Goal: Task Accomplishment & Management: Use online tool/utility

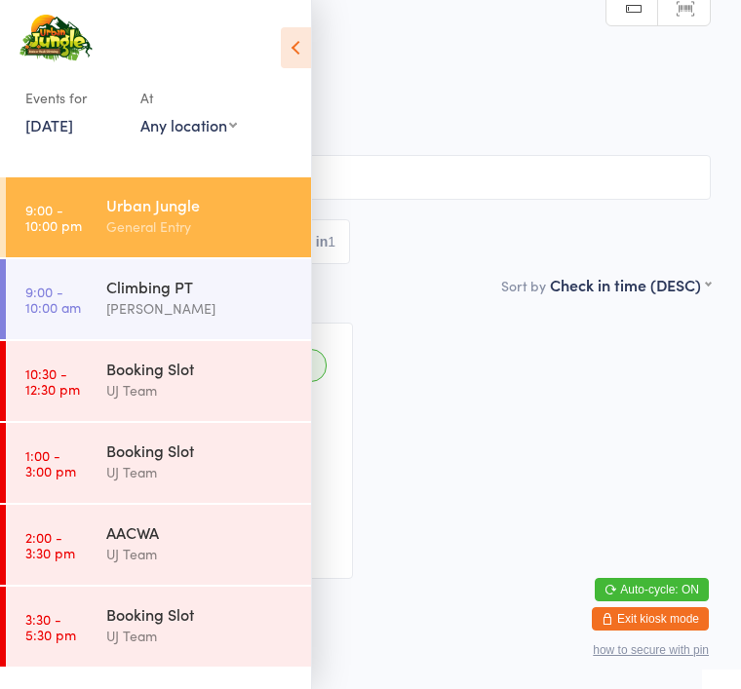
click at [641, 613] on button "Exit kiosk mode" at bounding box center [650, 618] width 117 height 23
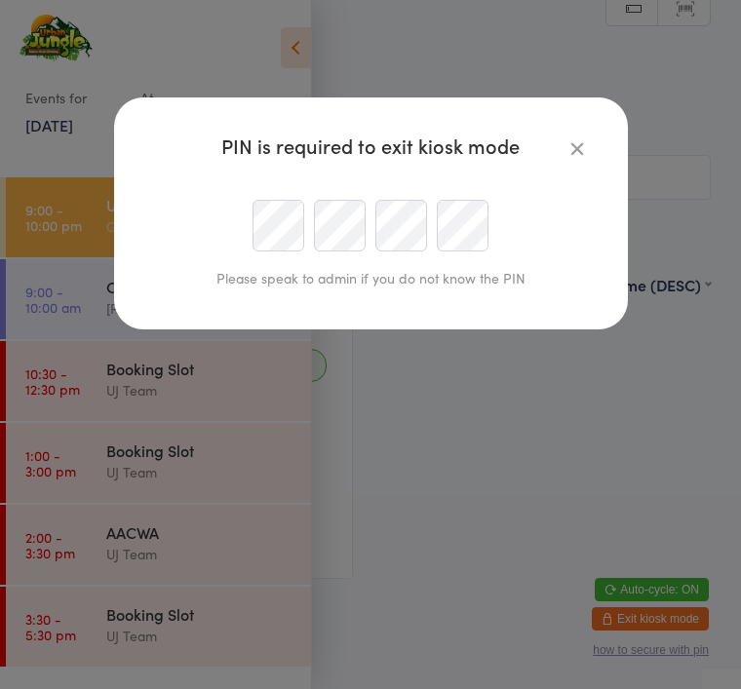
click at [567, 150] on icon "button" at bounding box center [576, 147] width 21 height 21
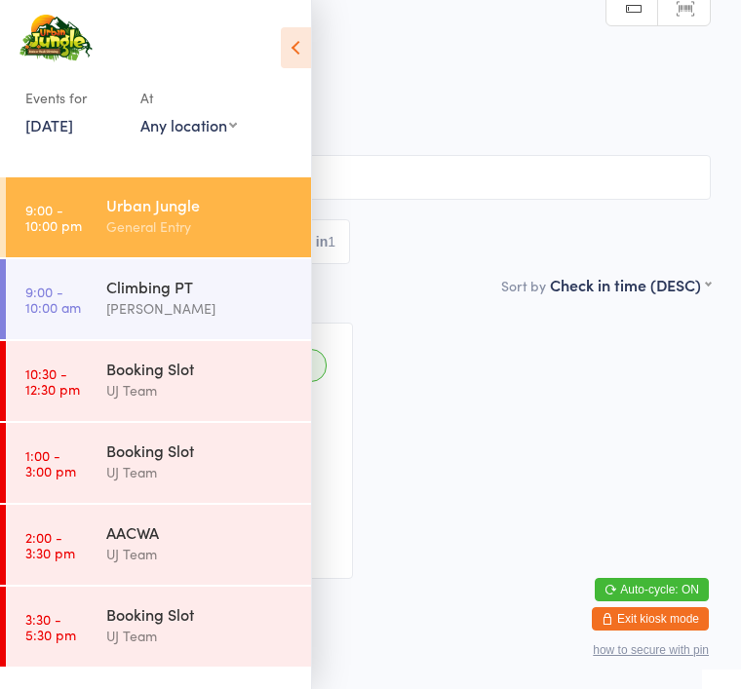
click at [451, 515] on div "Checked in [PERSON_NAME] L L••••••••e@[DOMAIN_NAME] Classes Remaining: Unlimite…" at bounding box center [370, 450] width 715 height 291
click at [300, 57] on icon at bounding box center [296, 47] width 30 height 41
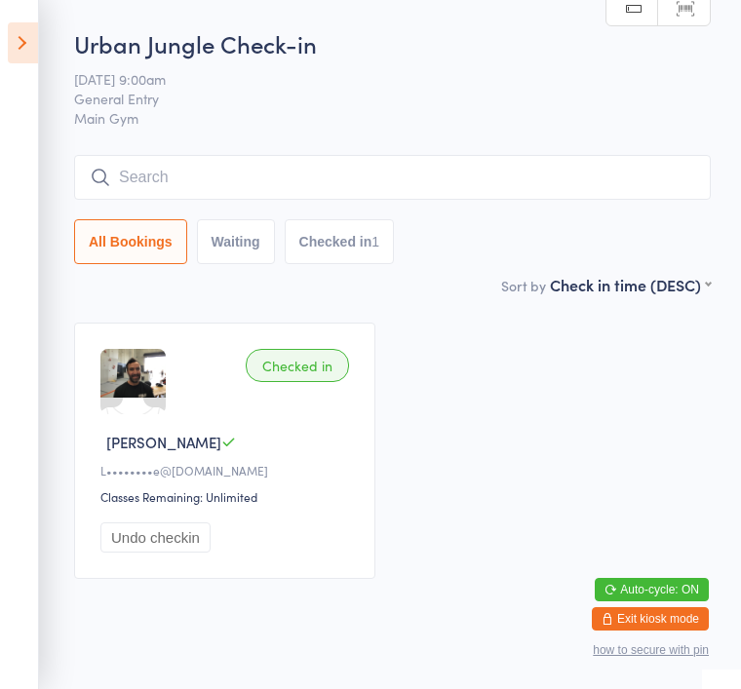
click at [205, 173] on input "search" at bounding box center [392, 177] width 636 height 45
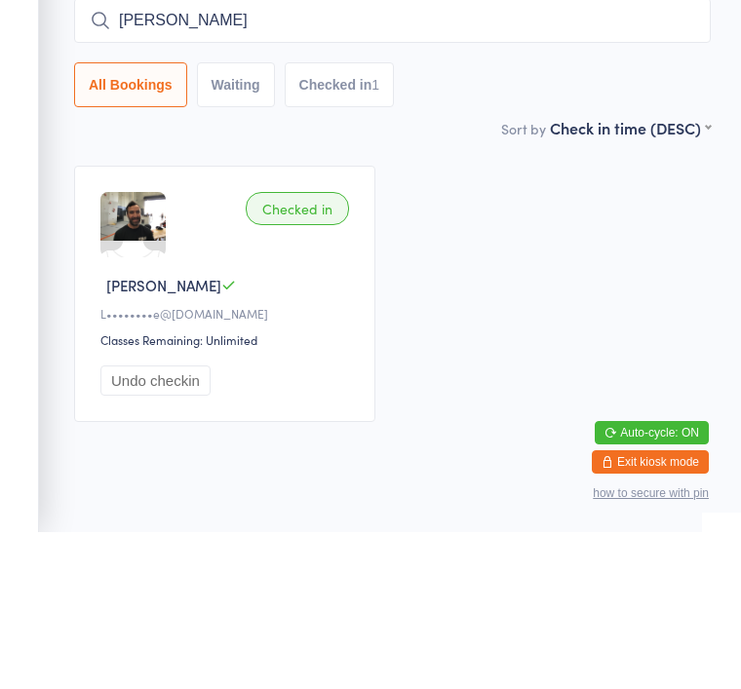
type input "[PERSON_NAME]"
click at [515, 305] on div "Checked in [PERSON_NAME] L L••••••••e@[DOMAIN_NAME] Classes Remaining: Unlimite…" at bounding box center [392, 450] width 671 height 291
click at [325, 250] on button "Checked in 1" at bounding box center [340, 241] width 110 height 45
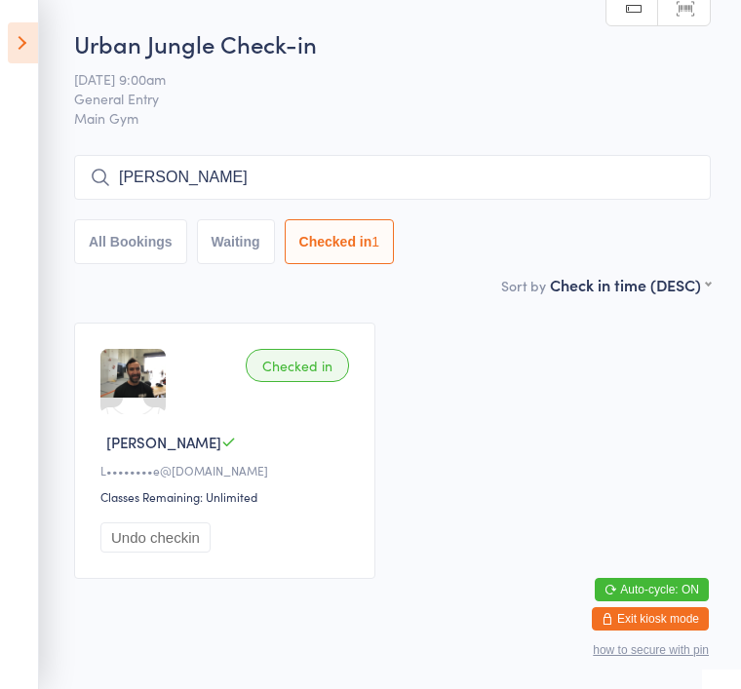
click at [124, 245] on button "All Bookings" at bounding box center [130, 241] width 113 height 45
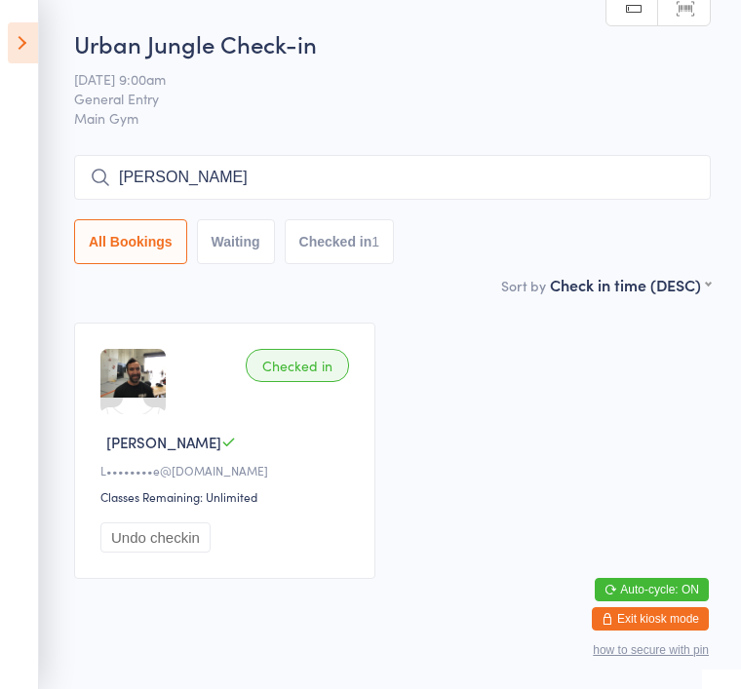
click at [510, 249] on div "All Bookings Waiting Checked in 1" at bounding box center [392, 241] width 636 height 45
click at [90, 168] on input "Chris hiscock" at bounding box center [392, 177] width 636 height 45
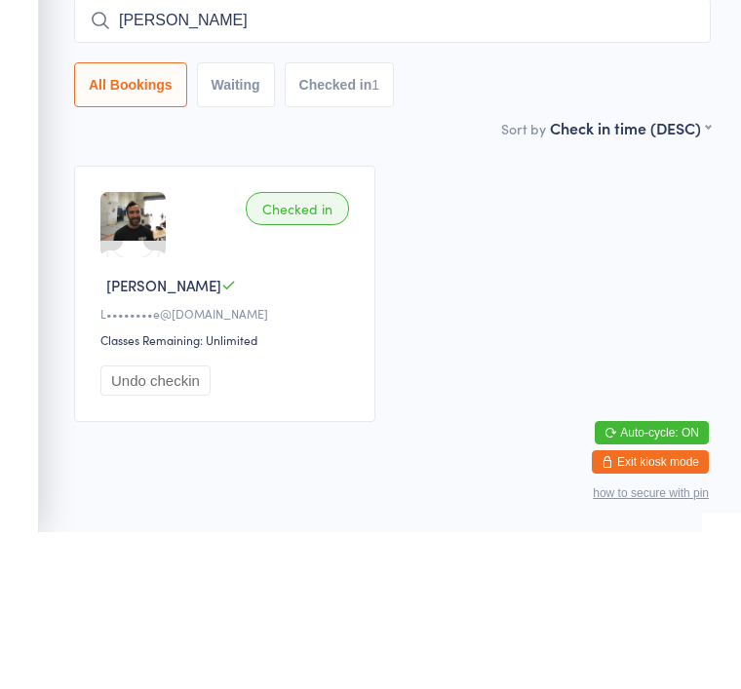
click at [483, 305] on div "Checked in Simon L L••••••••e@gmail.com Classes Remaining: Unlimited Undo check…" at bounding box center [392, 450] width 671 height 291
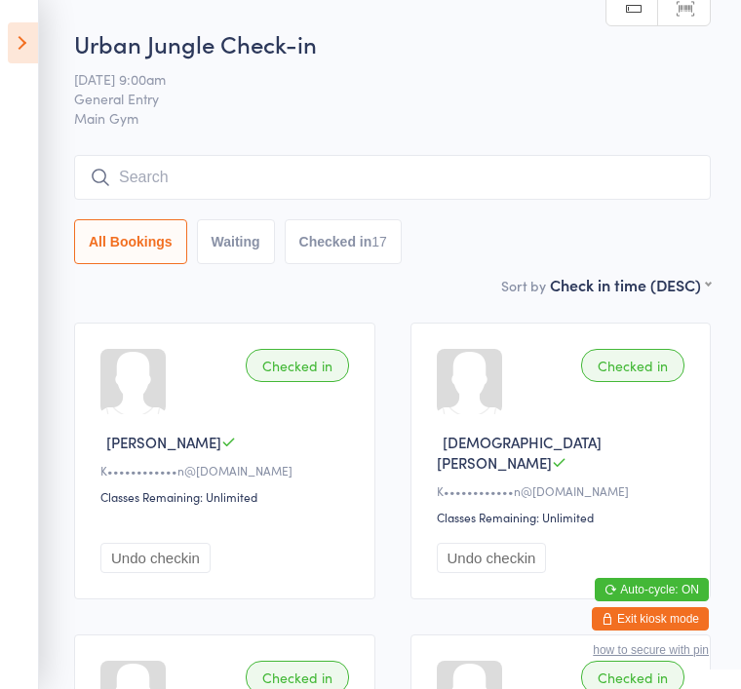
click at [283, 165] on input "search" at bounding box center [392, 177] width 636 height 45
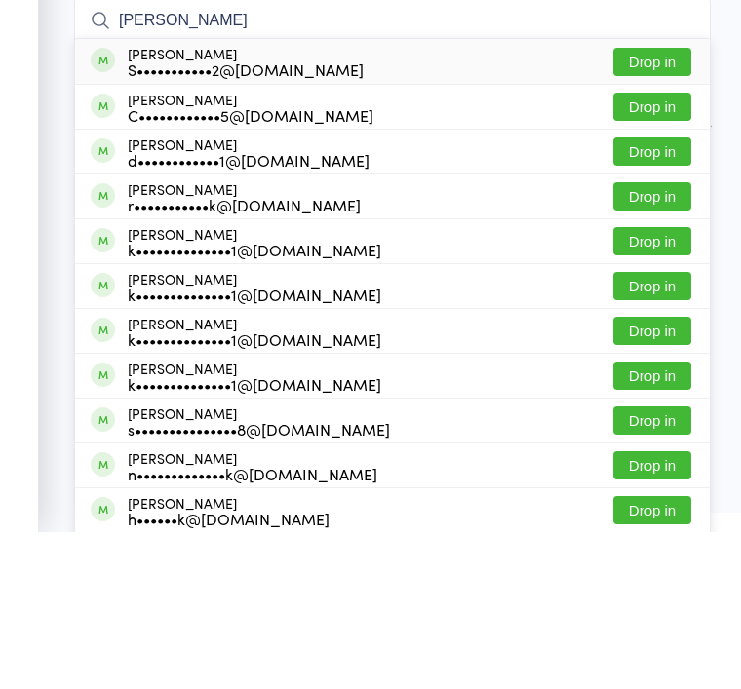
type input "[PERSON_NAME]"
click at [648, 249] on button "Drop in" at bounding box center [652, 263] width 78 height 28
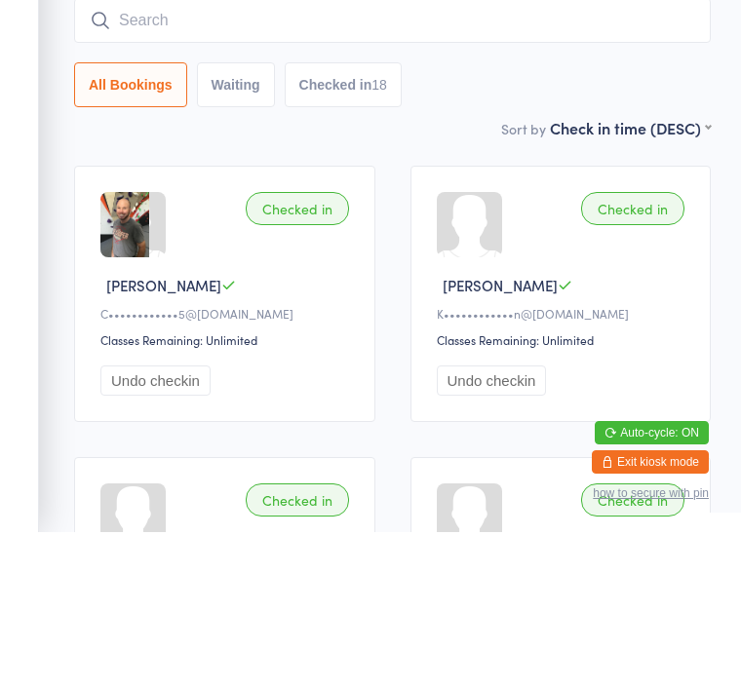
click at [116, 349] on img at bounding box center [124, 381] width 49 height 65
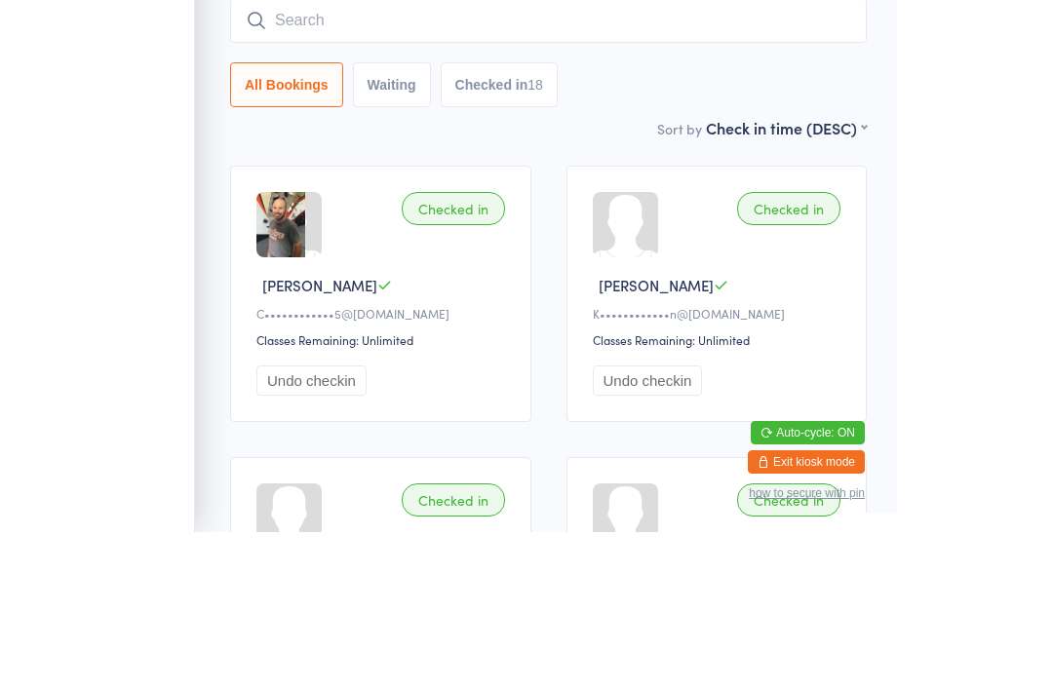
scroll to position [157, 0]
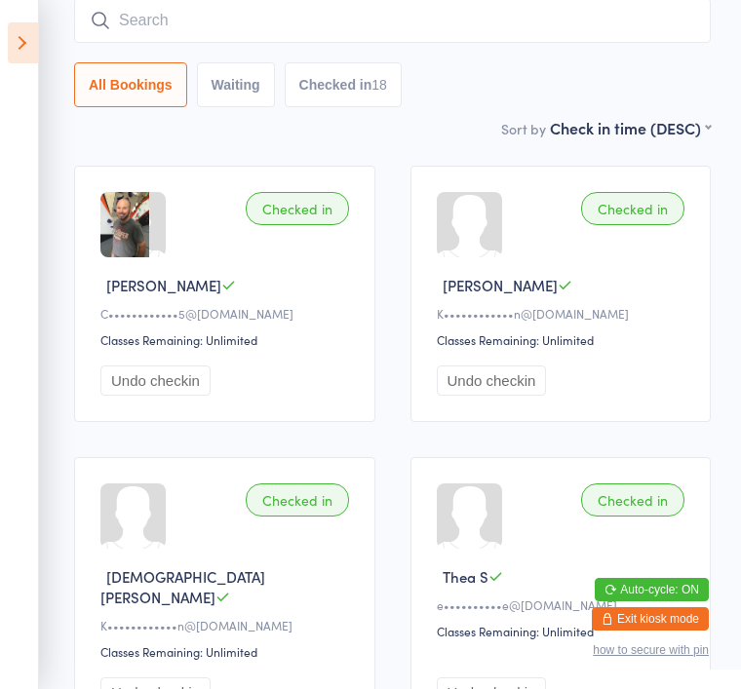
click at [118, 221] on img at bounding box center [124, 224] width 49 height 65
click at [170, 19] on input "search" at bounding box center [392, 20] width 636 height 45
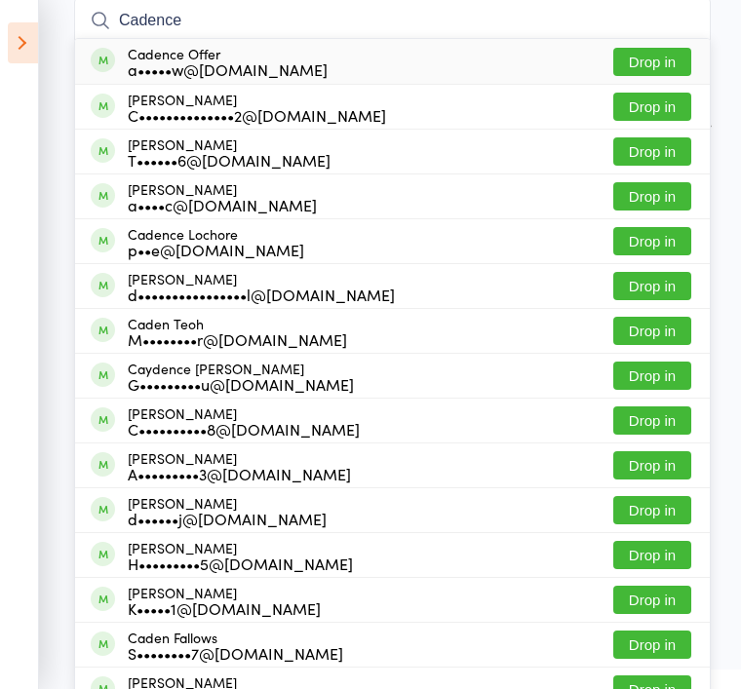
type input "Cadence"
click at [635, 104] on button "Drop in" at bounding box center [652, 107] width 78 height 28
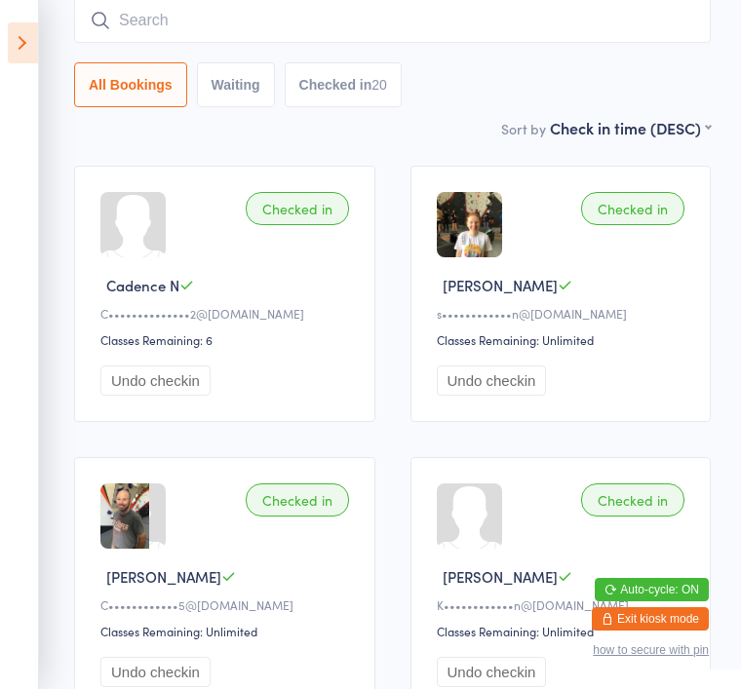
click at [211, 43] on input "search" at bounding box center [392, 20] width 636 height 45
click at [75, 89] on button "All Bookings" at bounding box center [130, 84] width 113 height 45
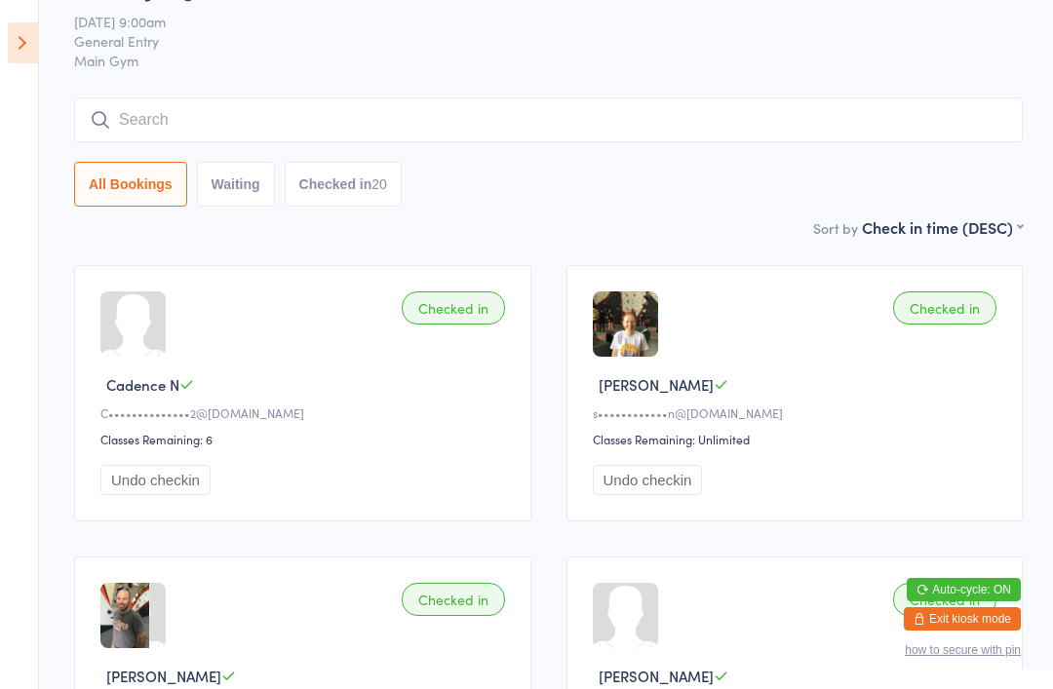
scroll to position [0, 0]
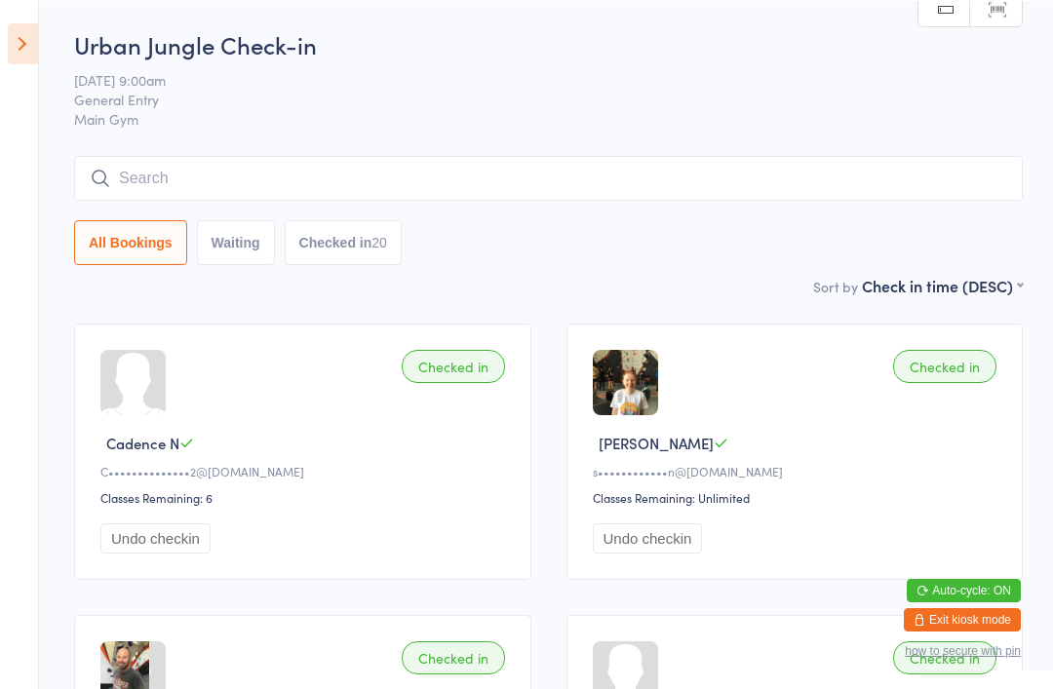
click at [37, 42] on icon at bounding box center [23, 42] width 30 height 41
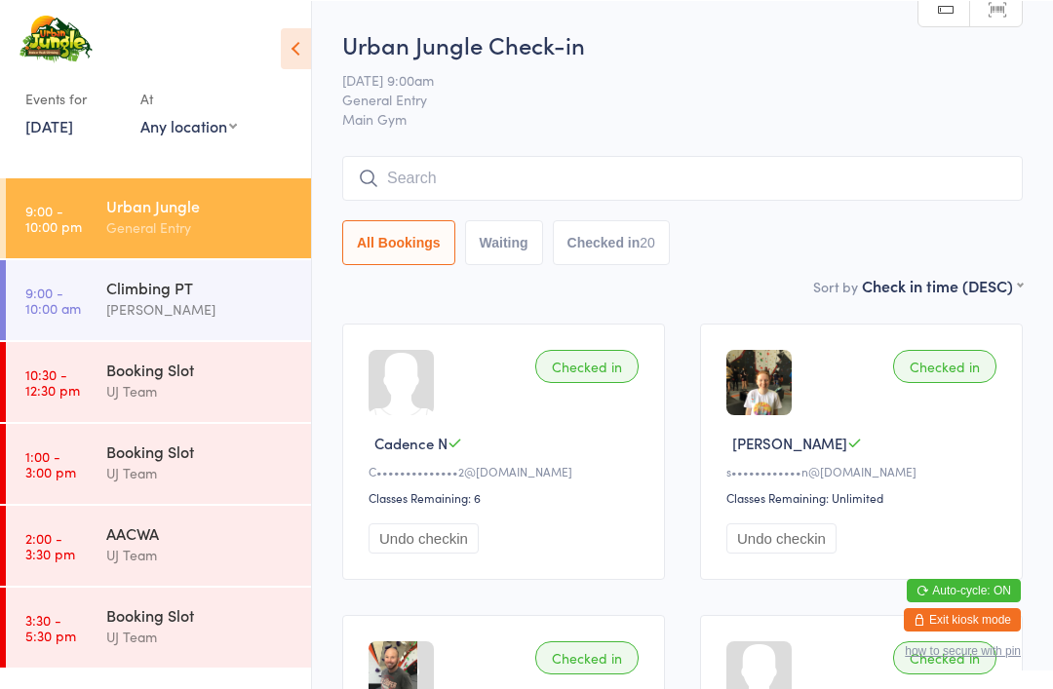
click at [459, 192] on input "search" at bounding box center [682, 177] width 680 height 45
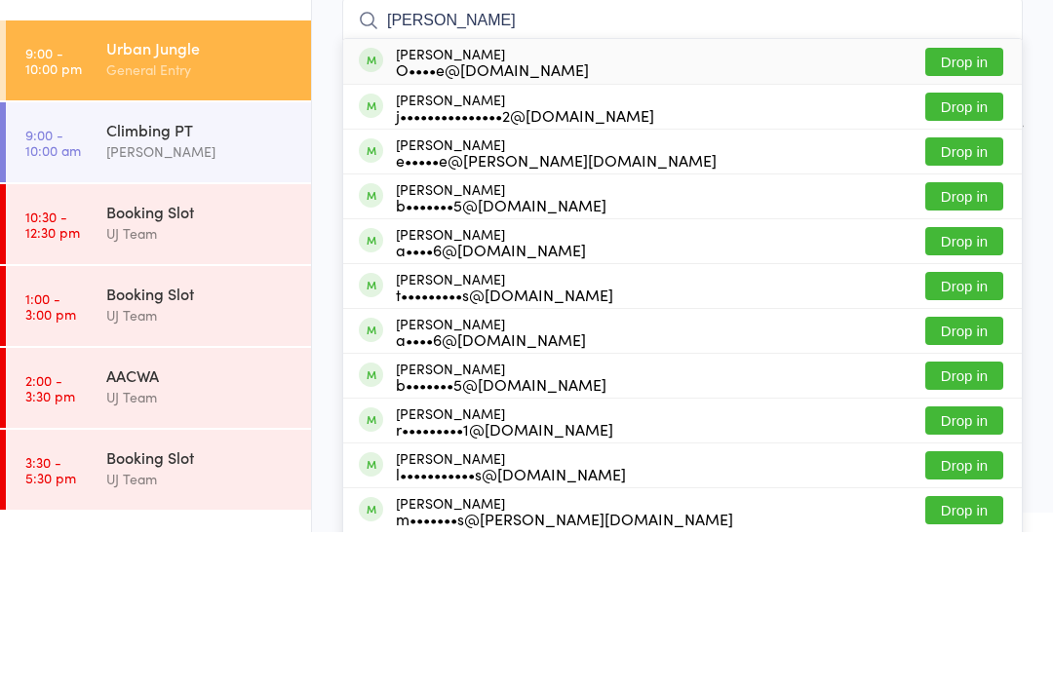
type input "[PERSON_NAME]"
click at [740, 205] on button "Drop in" at bounding box center [964, 219] width 78 height 28
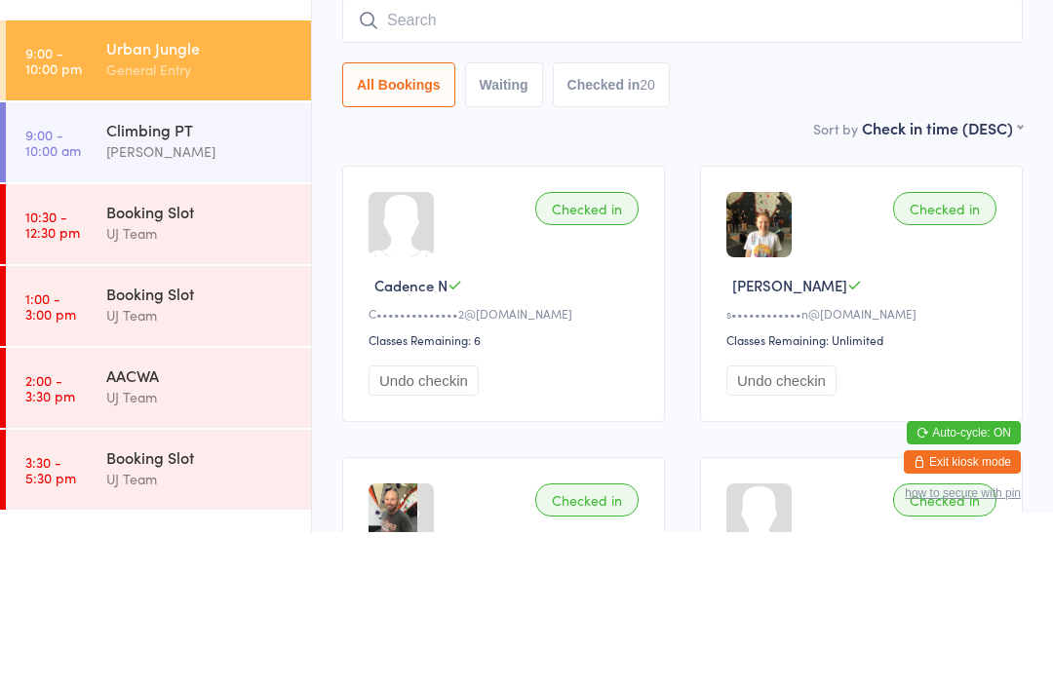
scroll to position [157, 0]
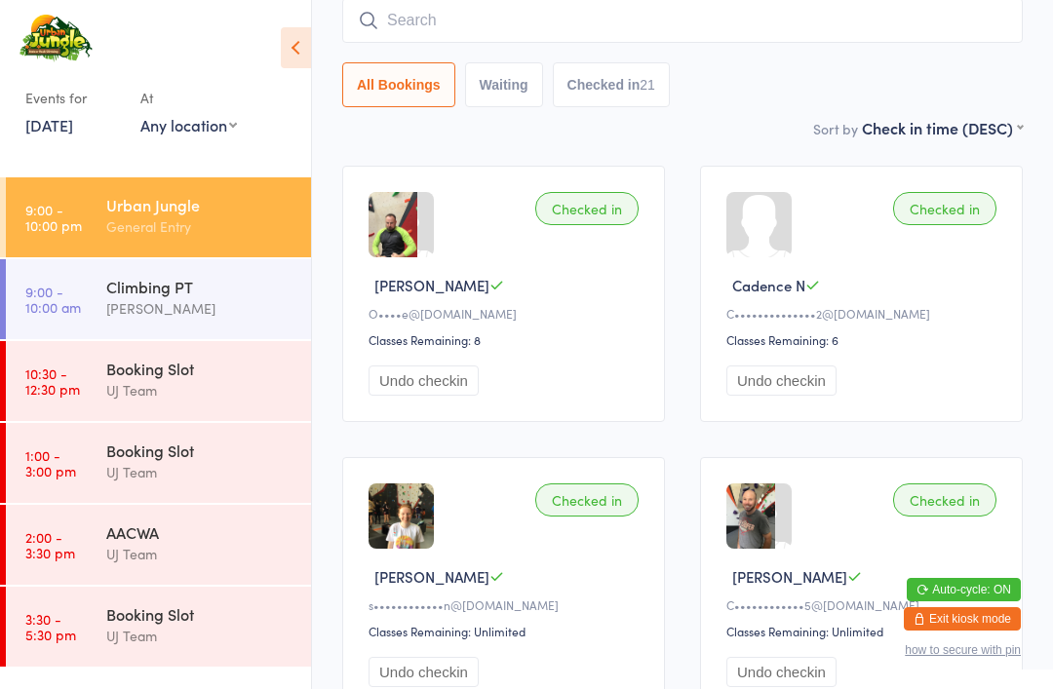
click at [429, 17] on input "search" at bounding box center [682, 20] width 680 height 45
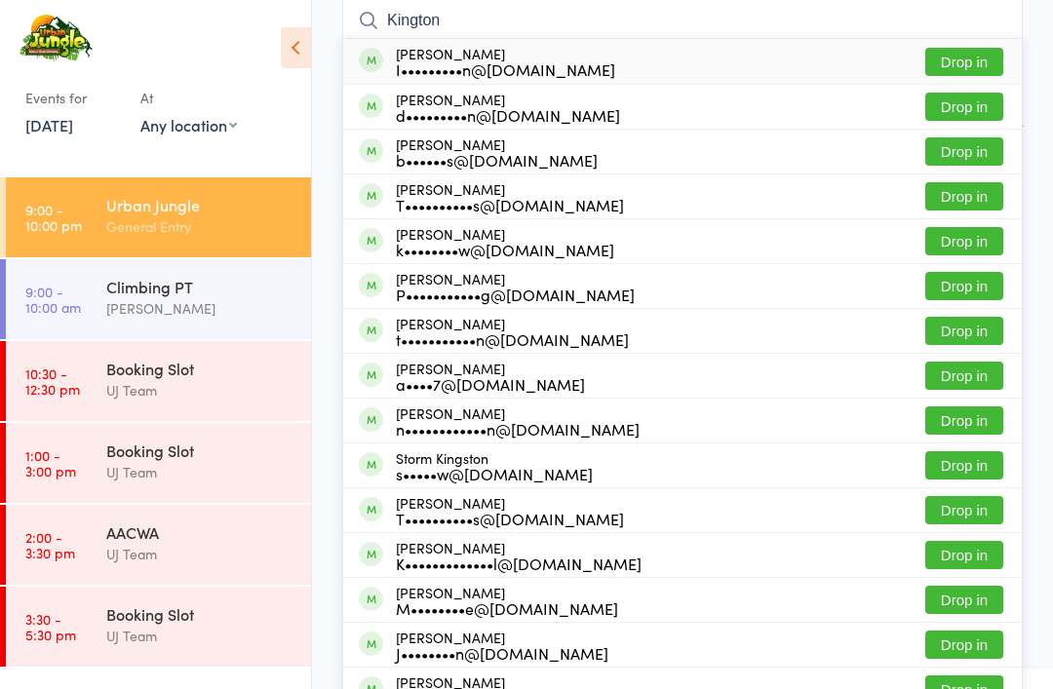
type input "Kington"
click at [740, 101] on button "Drop in" at bounding box center [964, 107] width 78 height 28
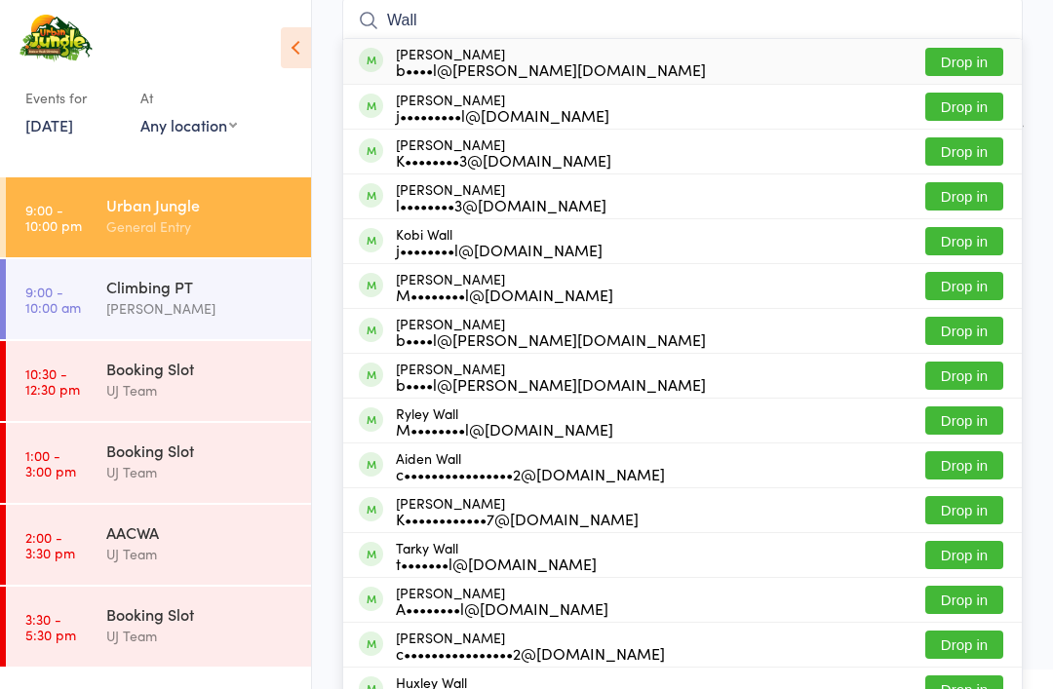
type input "Wall"
click at [740, 197] on button "Drop in" at bounding box center [964, 196] width 78 height 28
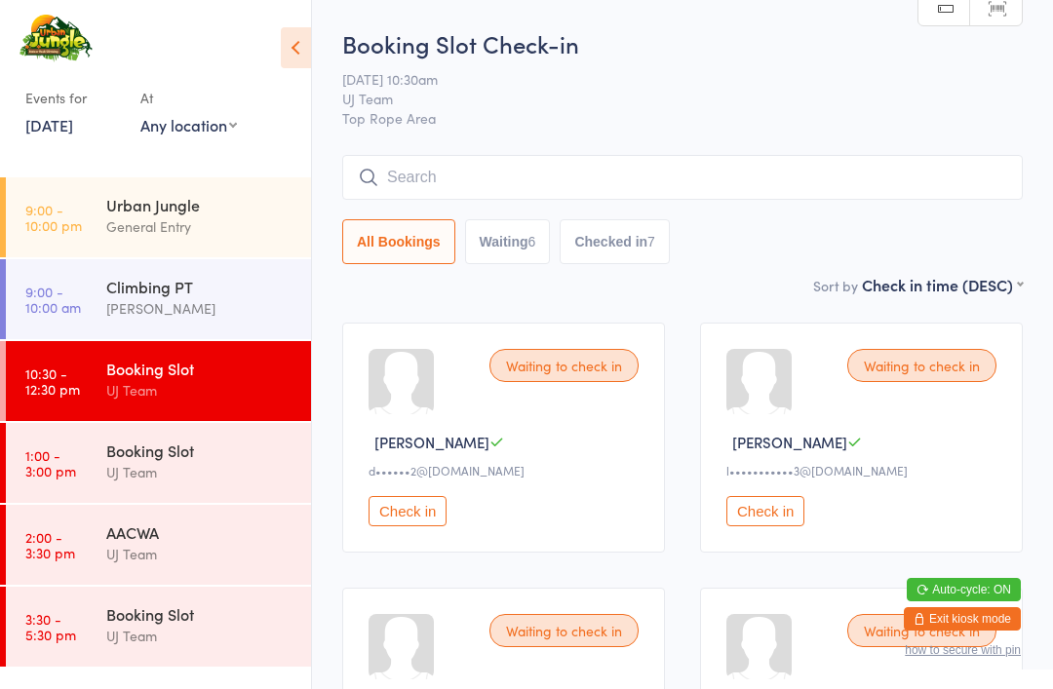
click at [458, 181] on input "search" at bounding box center [682, 177] width 680 height 45
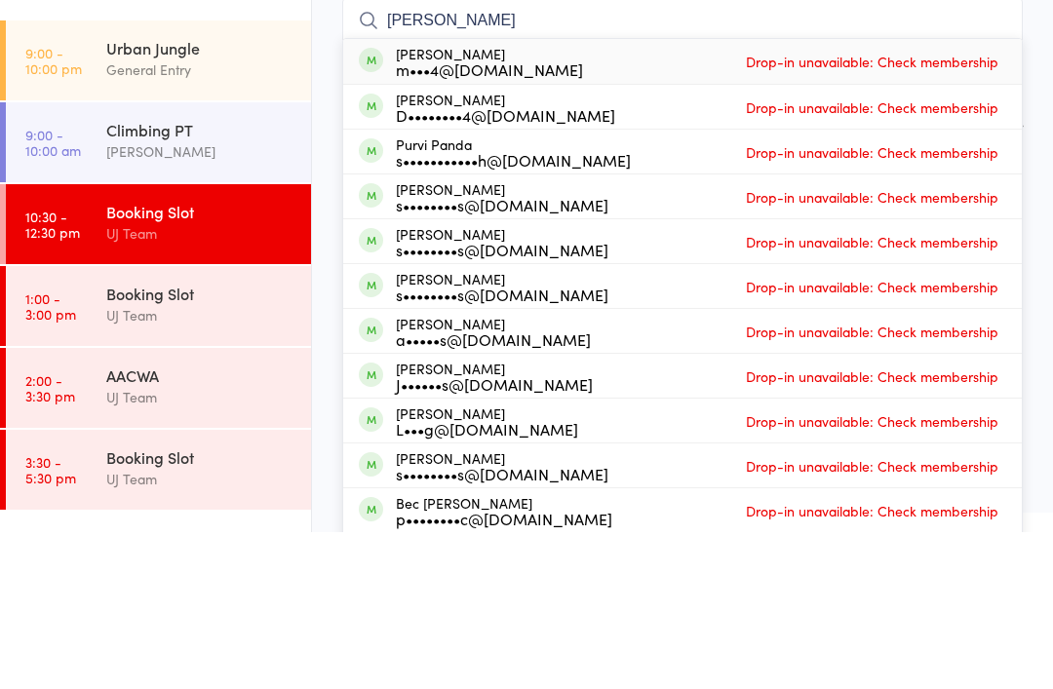
type input "[PERSON_NAME]"
click at [483, 218] on div "m•••4@[DOMAIN_NAME]" at bounding box center [489, 226] width 187 height 16
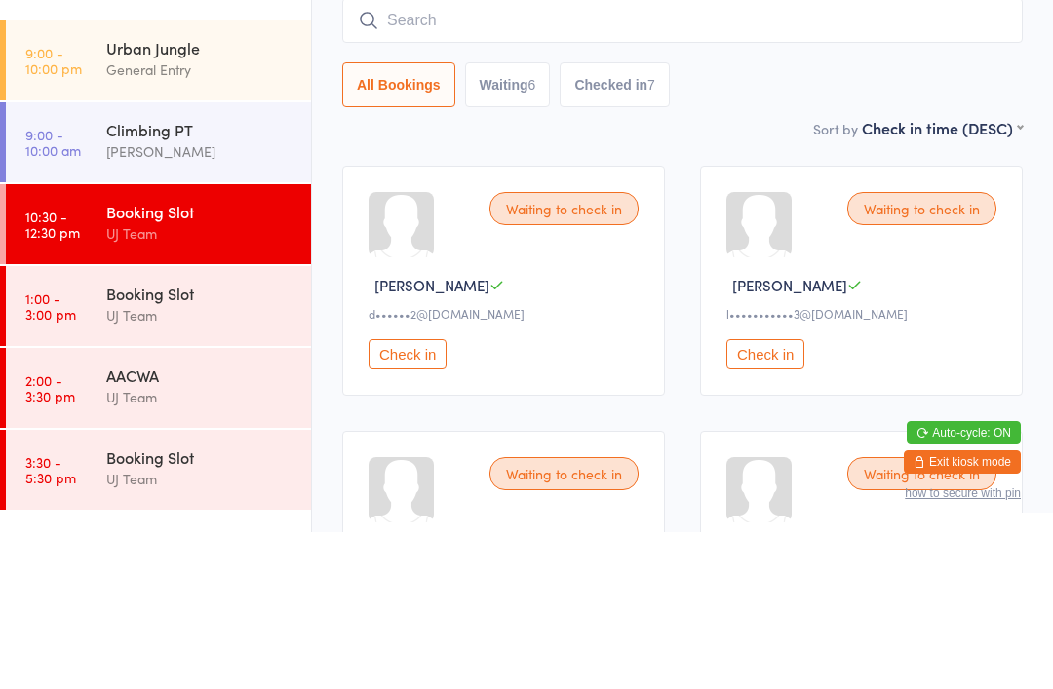
click at [201, 215] on div "General Entry" at bounding box center [200, 226] width 188 height 22
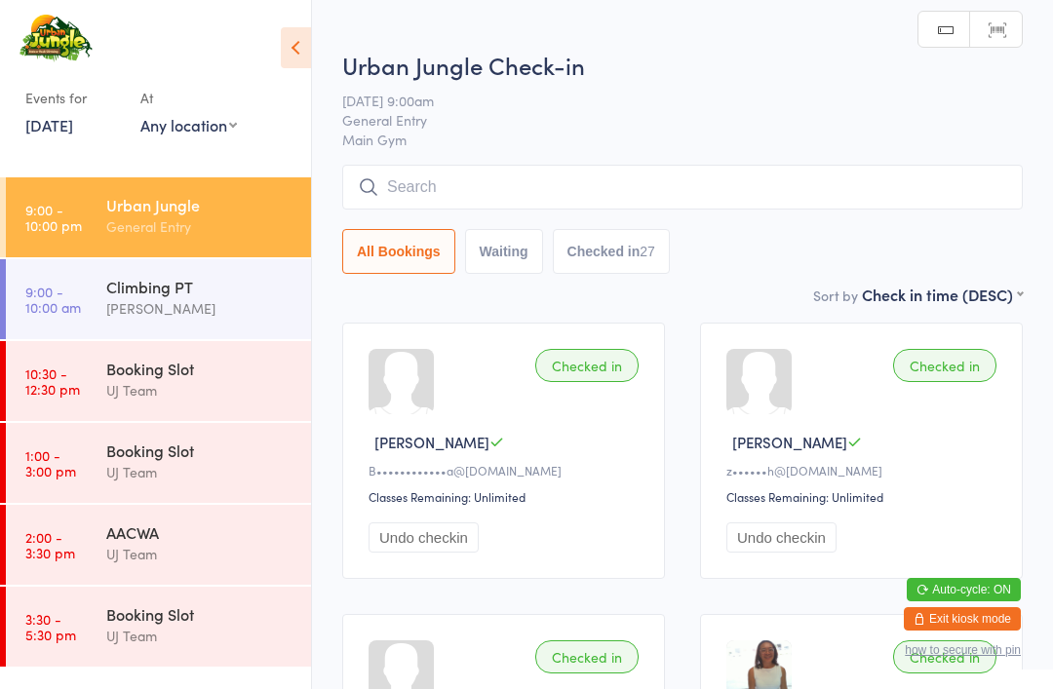
click at [637, 196] on input "search" at bounding box center [682, 187] width 680 height 45
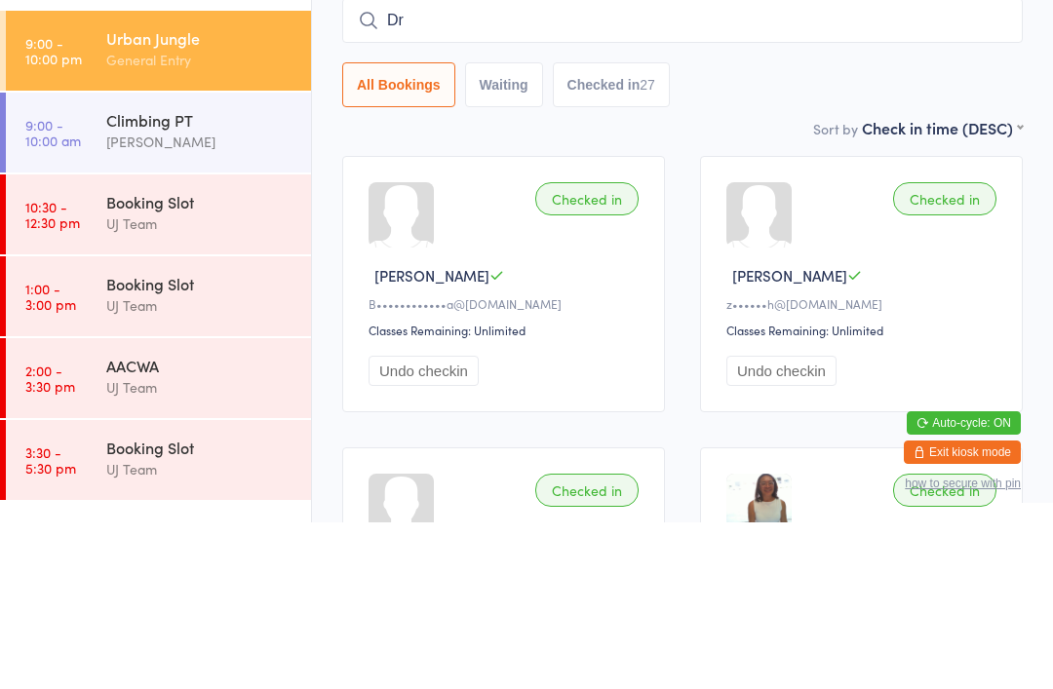
type input "D"
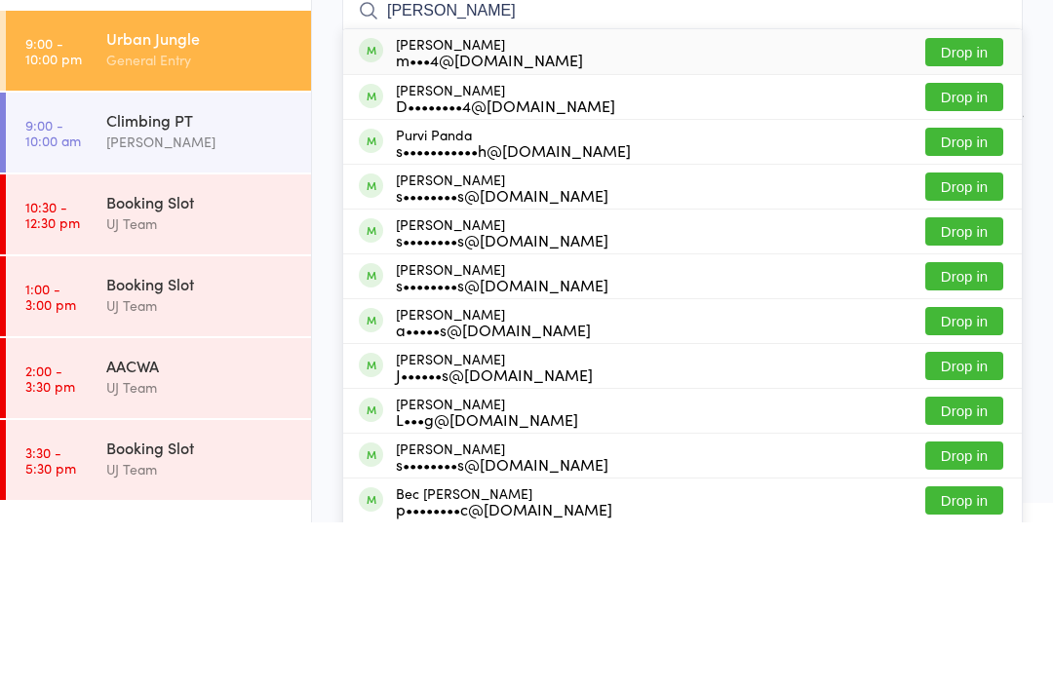
type input "[PERSON_NAME]"
click at [740, 205] on button "Drop in" at bounding box center [964, 219] width 78 height 28
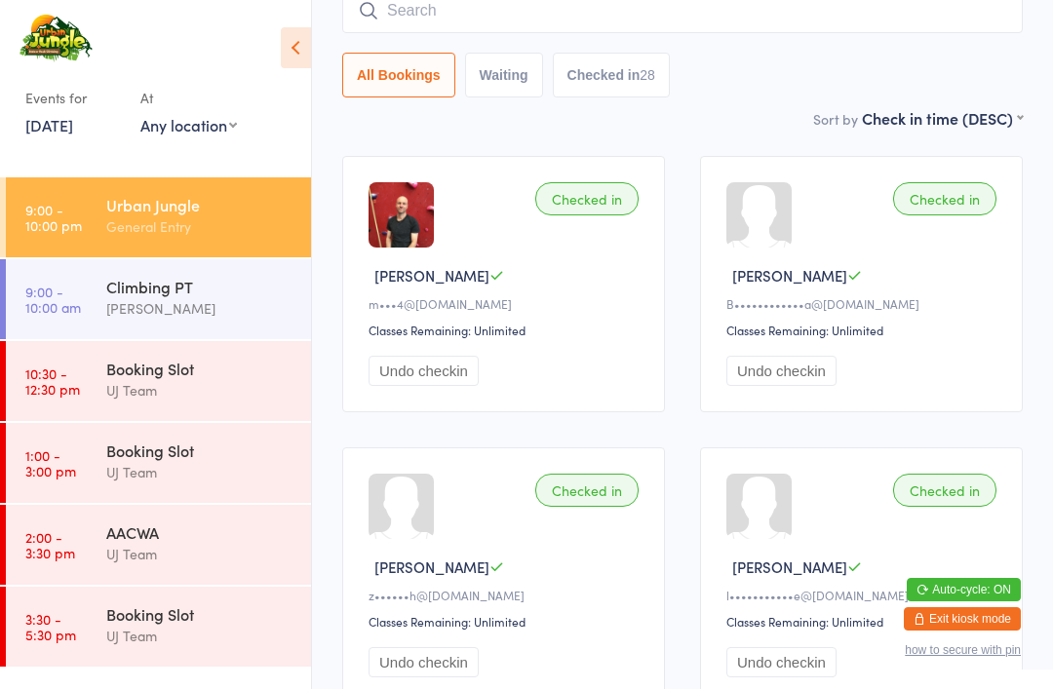
click at [507, 2] on input "search" at bounding box center [682, 10] width 680 height 45
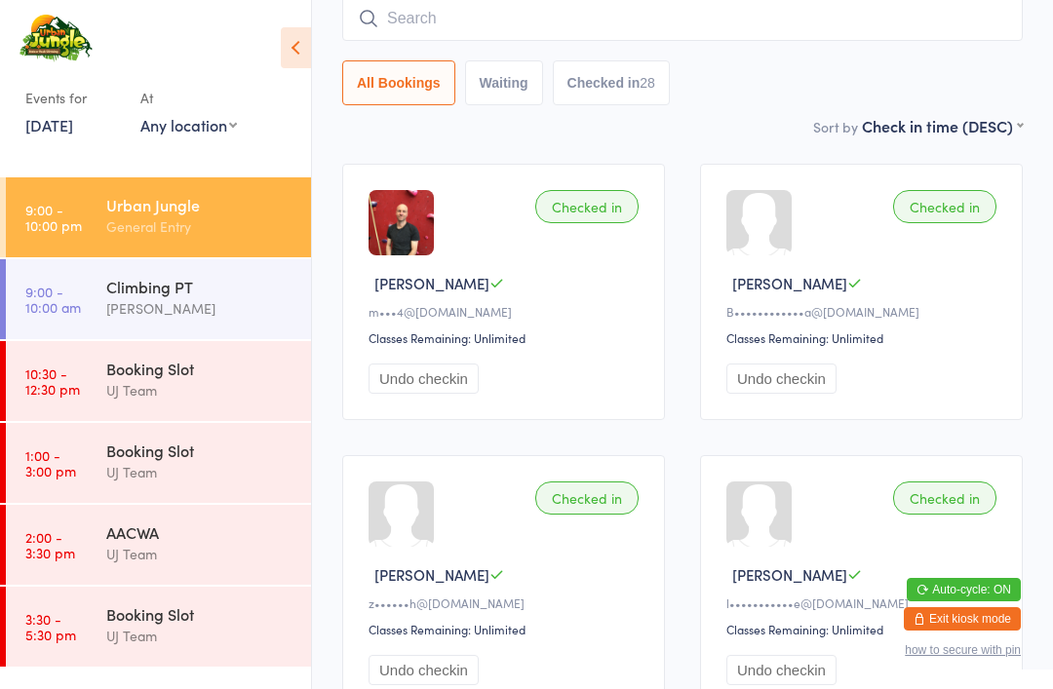
scroll to position [157, 0]
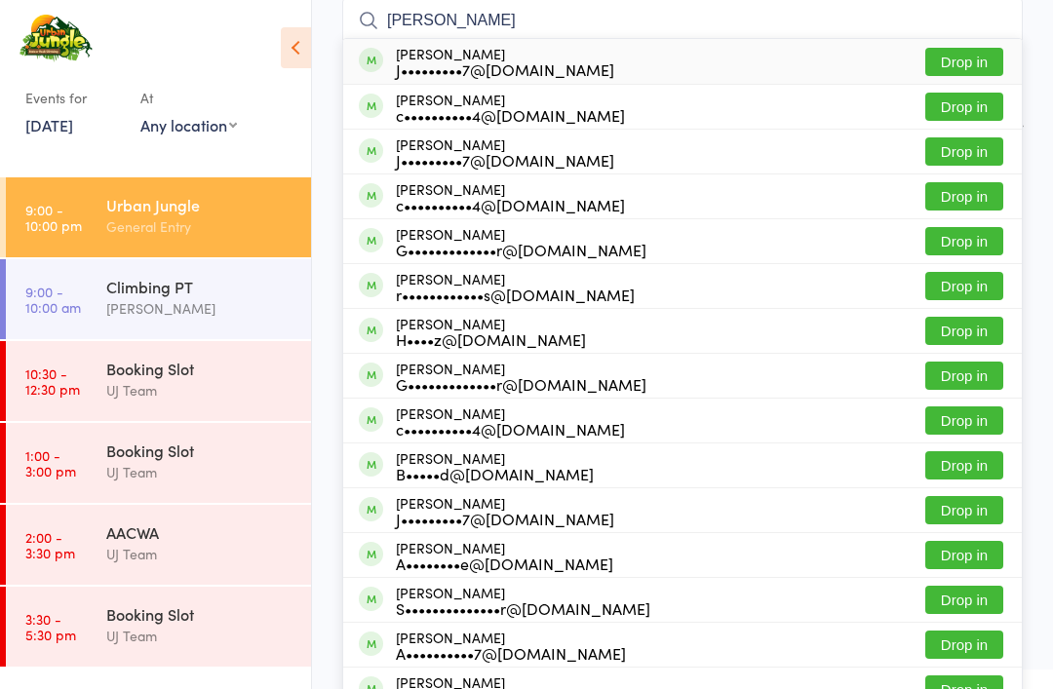
type input "[PERSON_NAME]"
click at [740, 68] on button "Drop in" at bounding box center [964, 62] width 78 height 28
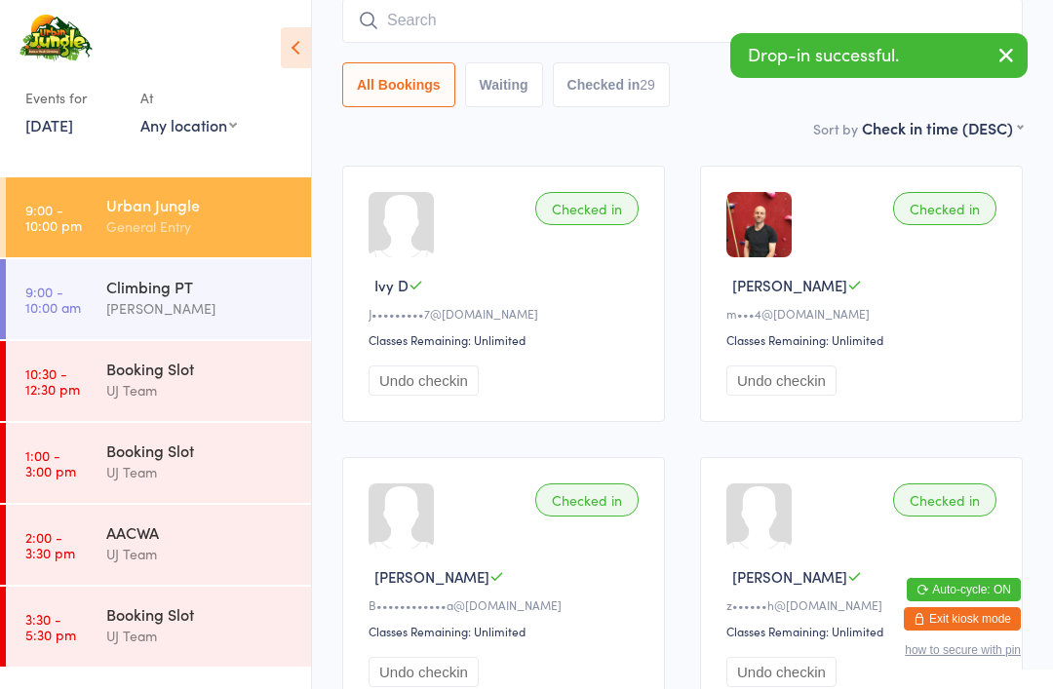
click at [415, 43] on input "search" at bounding box center [682, 20] width 680 height 45
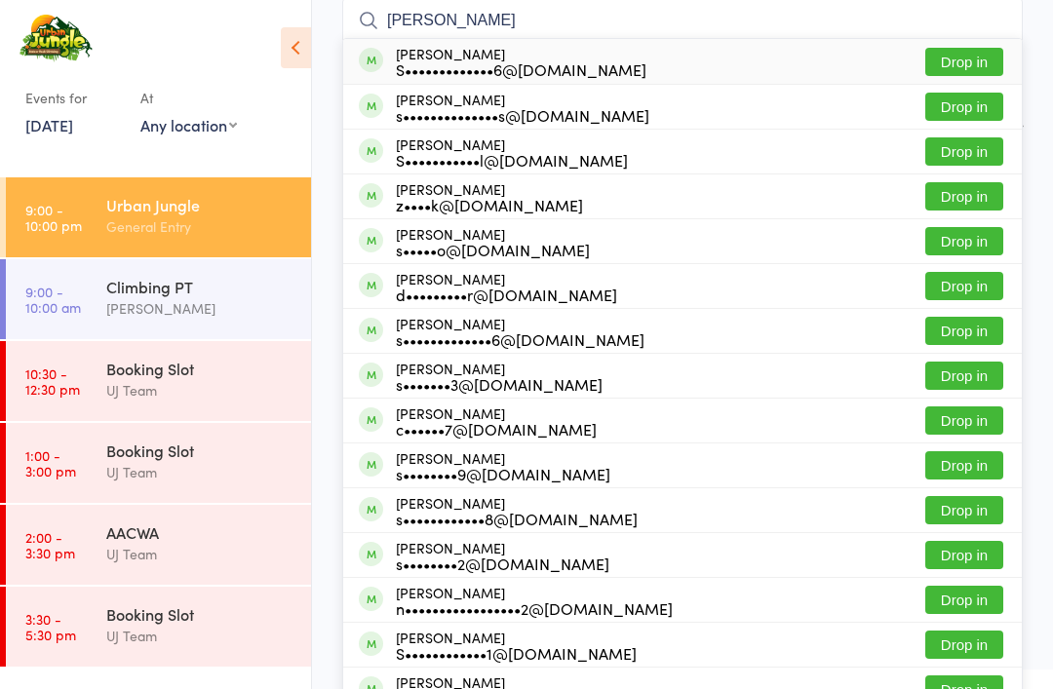
type input "[PERSON_NAME]"
click at [740, 54] on button "Drop in" at bounding box center [964, 62] width 78 height 28
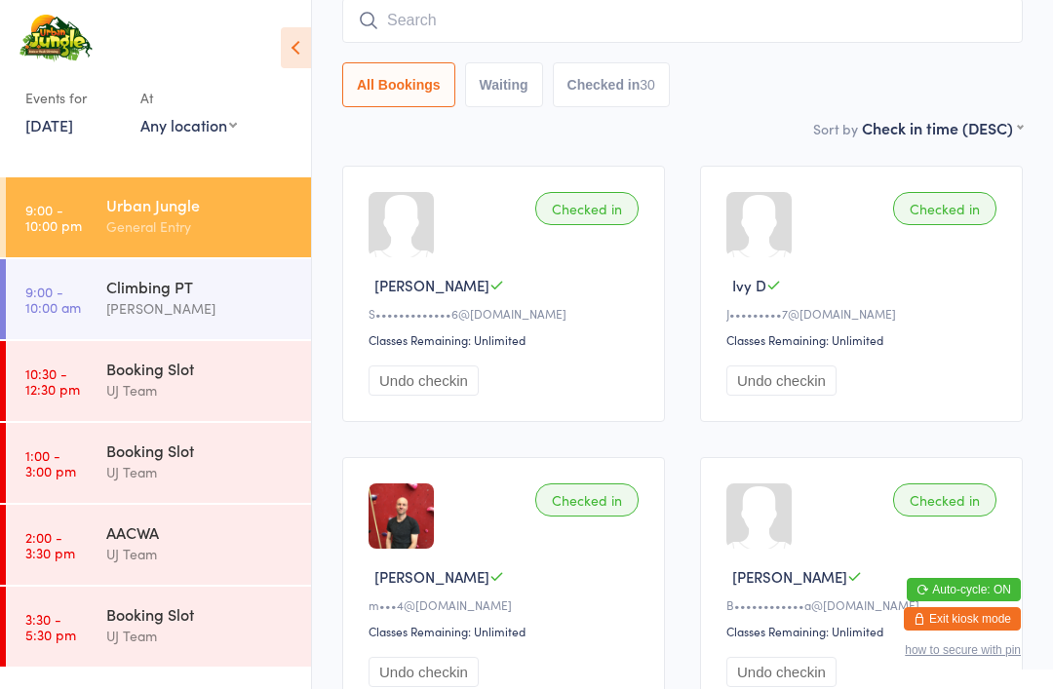
click at [633, 20] on input "search" at bounding box center [682, 20] width 680 height 45
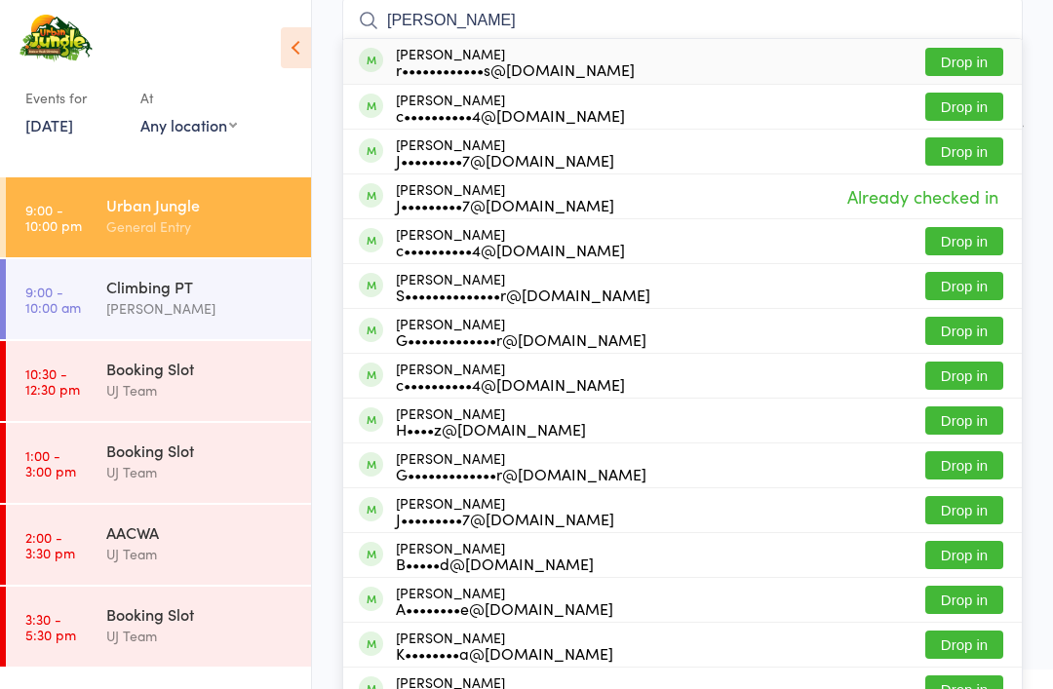
type input "[PERSON_NAME]"
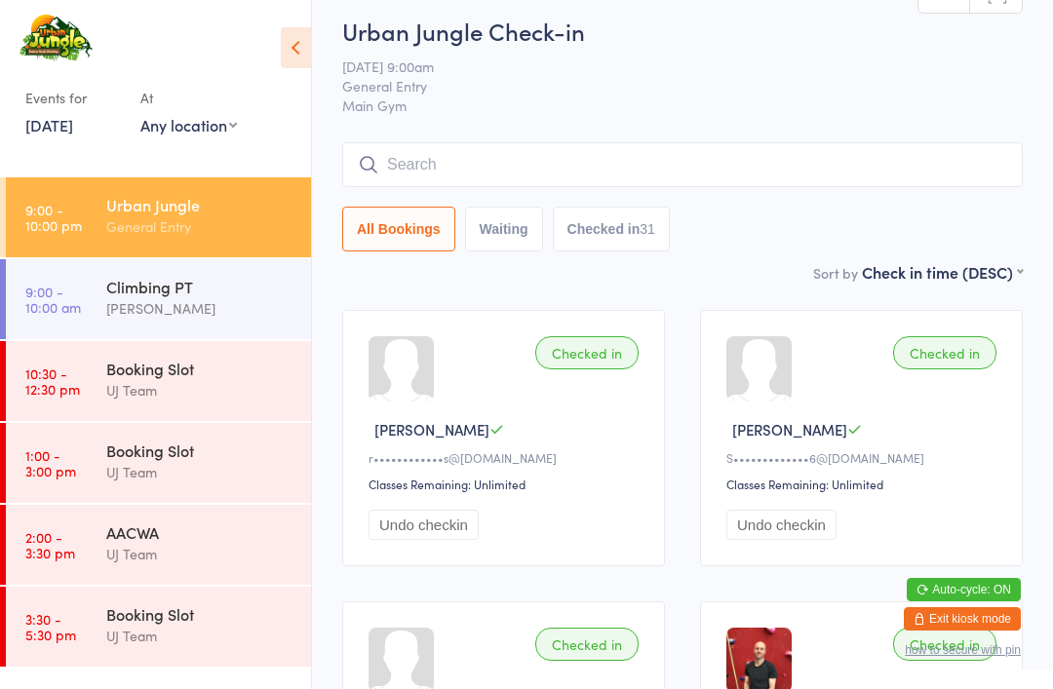
scroll to position [0, 0]
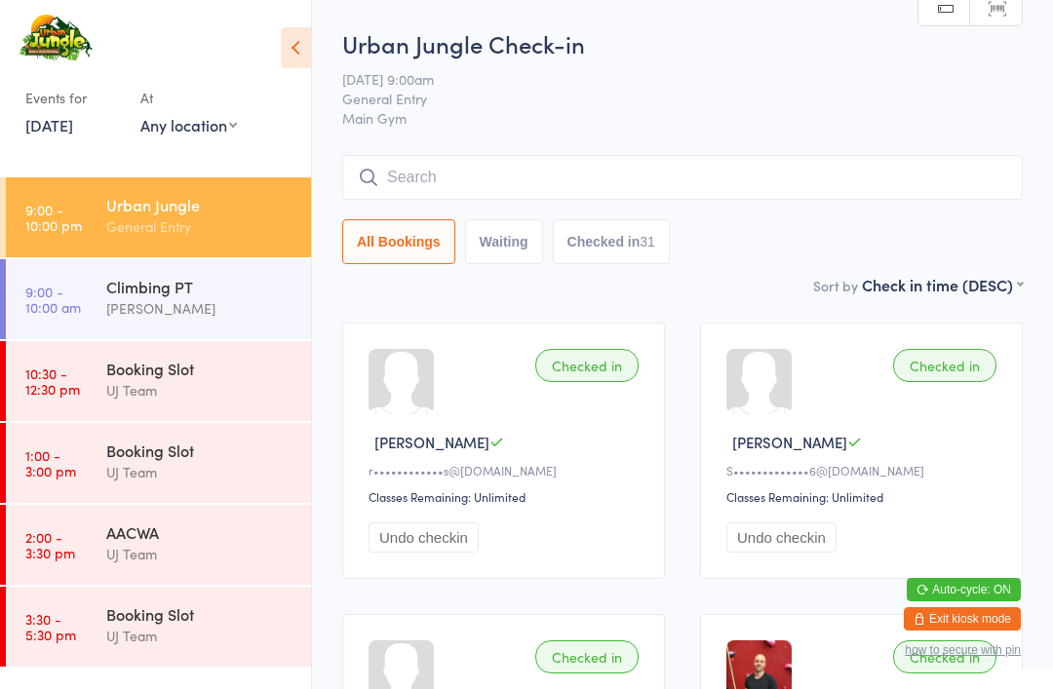
click at [566, 141] on div "Urban Jungle Check-in [DATE] 9:00am General Entry Main Gym Manual search Scanne…" at bounding box center [682, 150] width 680 height 247
click at [587, 157] on input "search" at bounding box center [682, 177] width 680 height 45
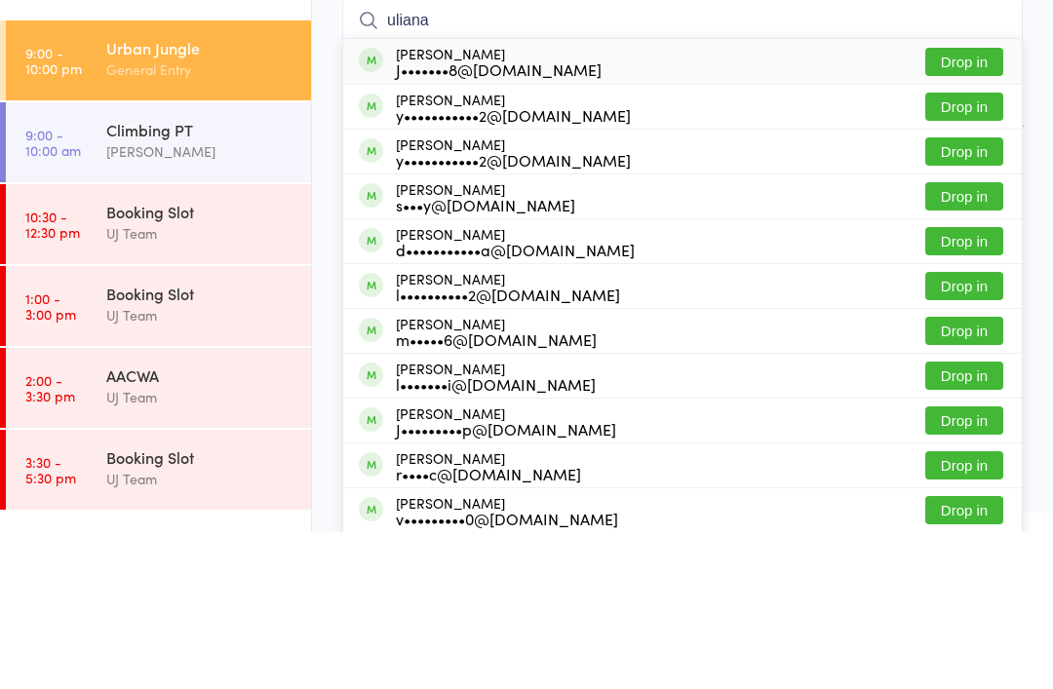
type input "uliana"
click at [619, 196] on div "[PERSON_NAME] J•••••••8@[DOMAIN_NAME] Drop in" at bounding box center [682, 218] width 678 height 45
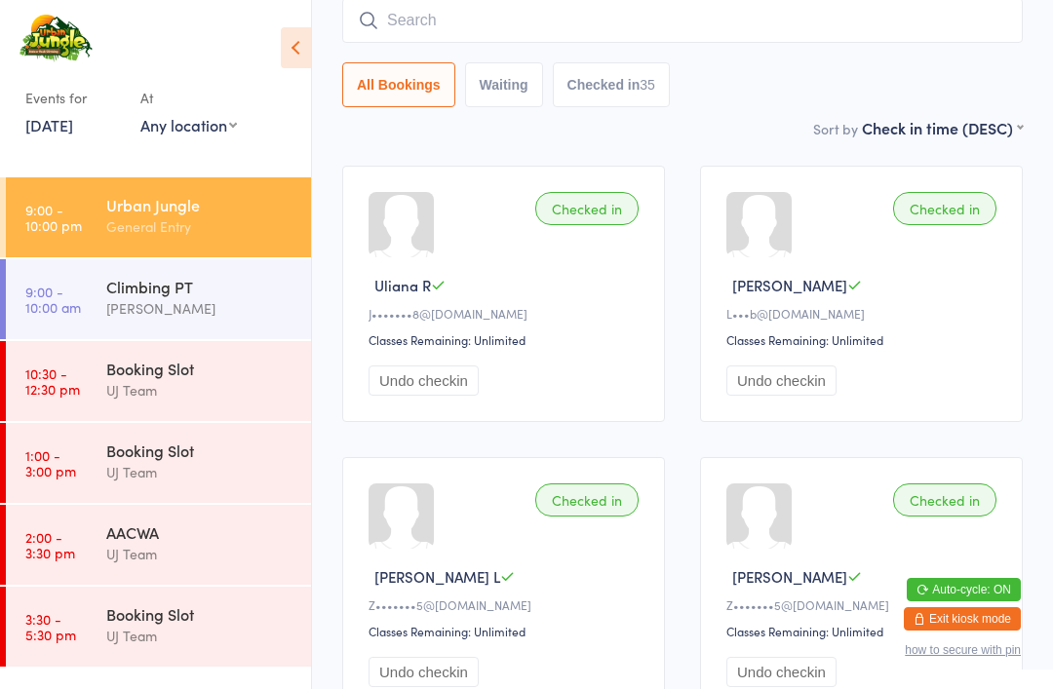
click at [453, 28] on input "search" at bounding box center [682, 20] width 680 height 45
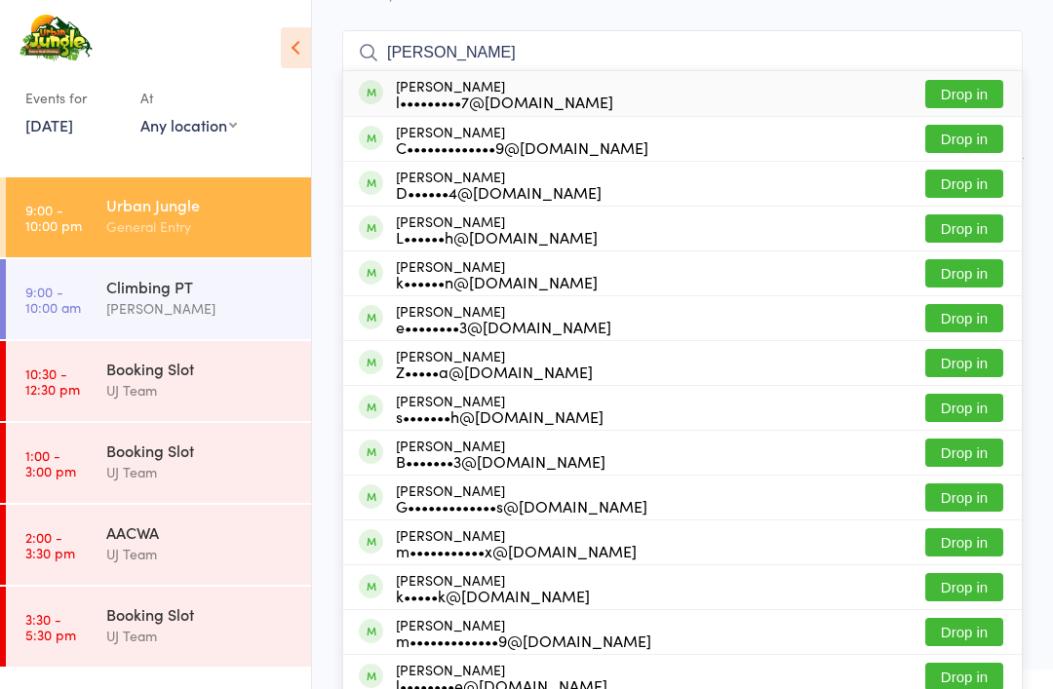
scroll to position [111, 0]
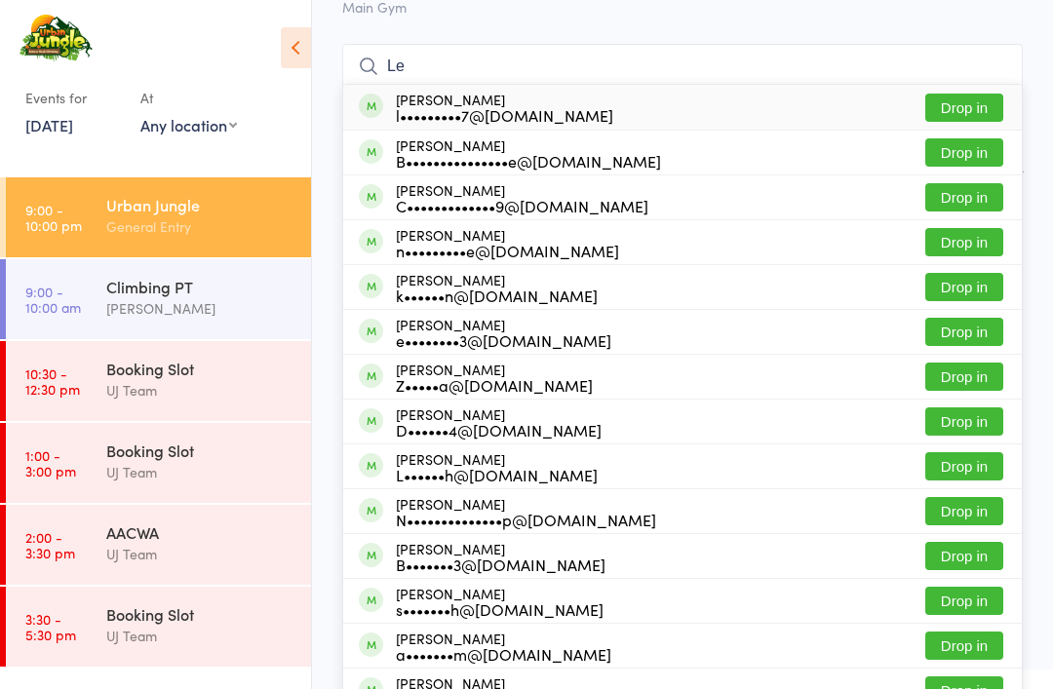
type input "L"
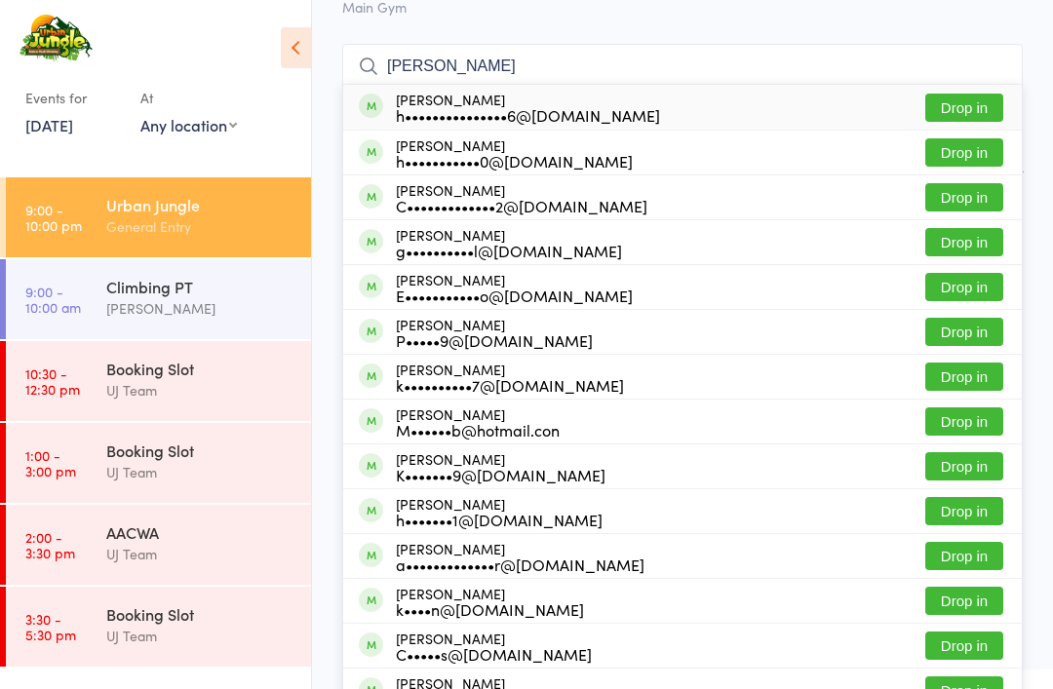
type input "[PERSON_NAME]"
click at [740, 109] on button "Drop in" at bounding box center [964, 108] width 78 height 28
